Goal: Task Accomplishment & Management: Manage account settings

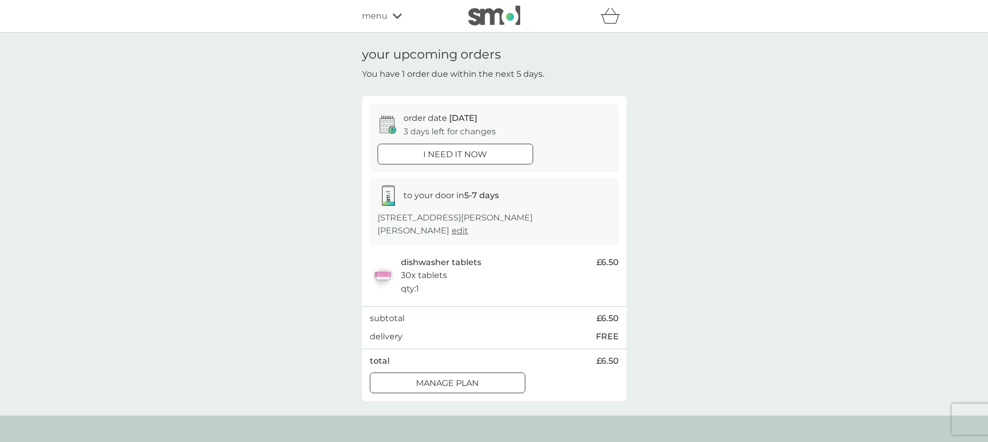
click at [457, 383] on div at bounding box center [447, 383] width 37 height 11
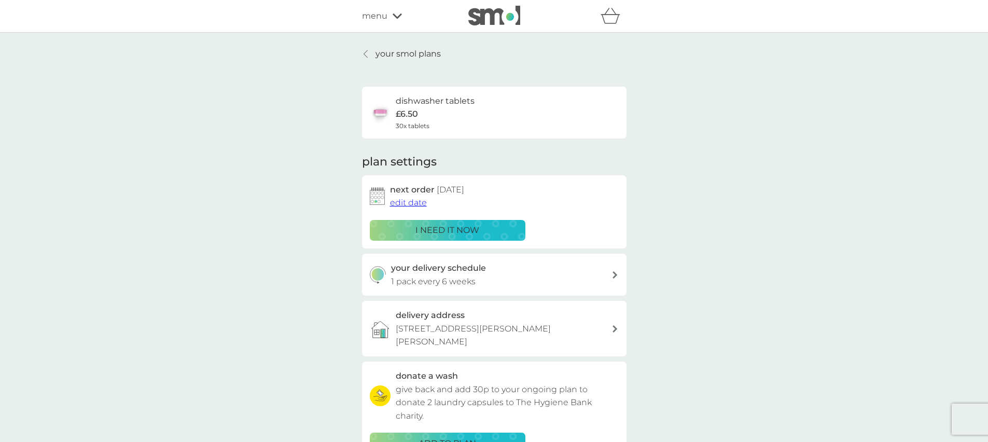
click at [411, 205] on span "edit date" at bounding box center [408, 203] width 37 height 10
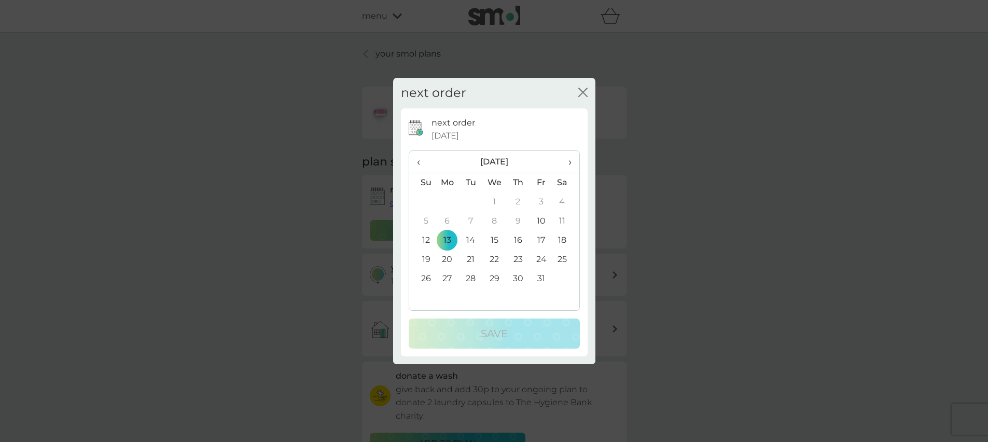
click at [568, 163] on span "›" at bounding box center [566, 162] width 10 height 22
click at [470, 242] on td "16" at bounding box center [470, 240] width 23 height 19
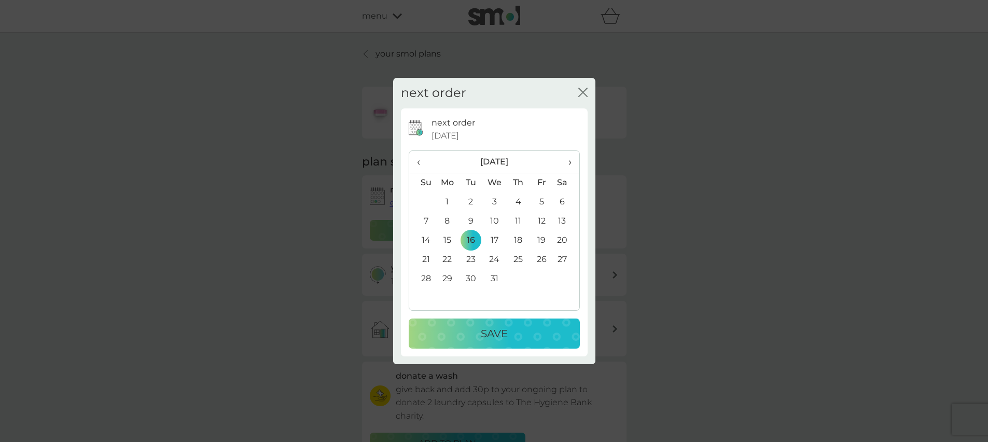
click at [508, 339] on div "Save" at bounding box center [494, 333] width 150 height 17
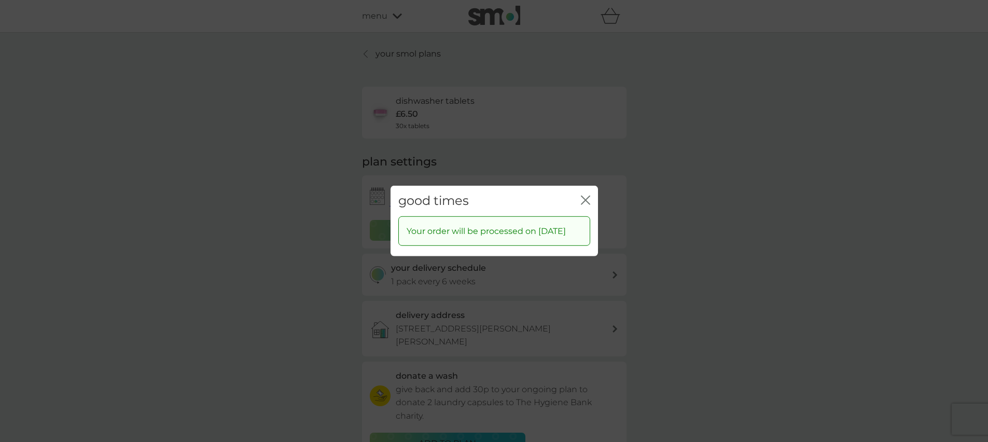
click at [588, 196] on icon "close" at bounding box center [585, 200] width 9 height 9
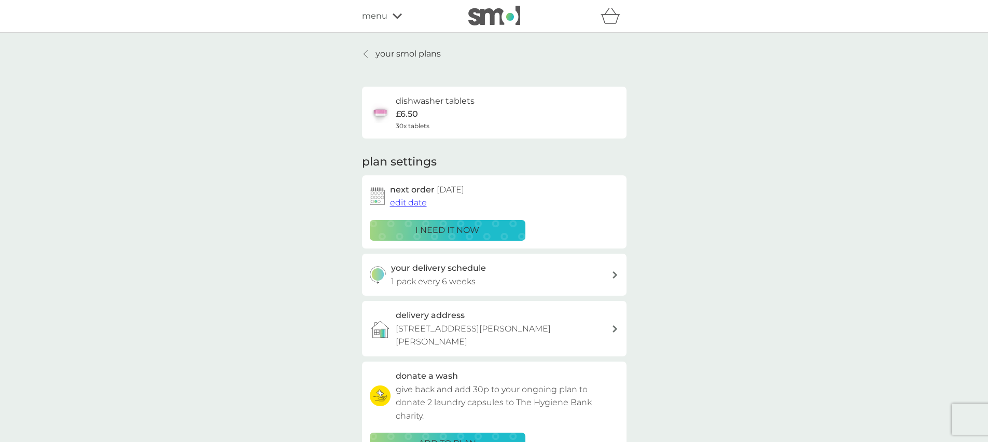
click at [402, 54] on p "your smol plans" at bounding box center [407, 53] width 65 height 13
